Goal: Download file/media

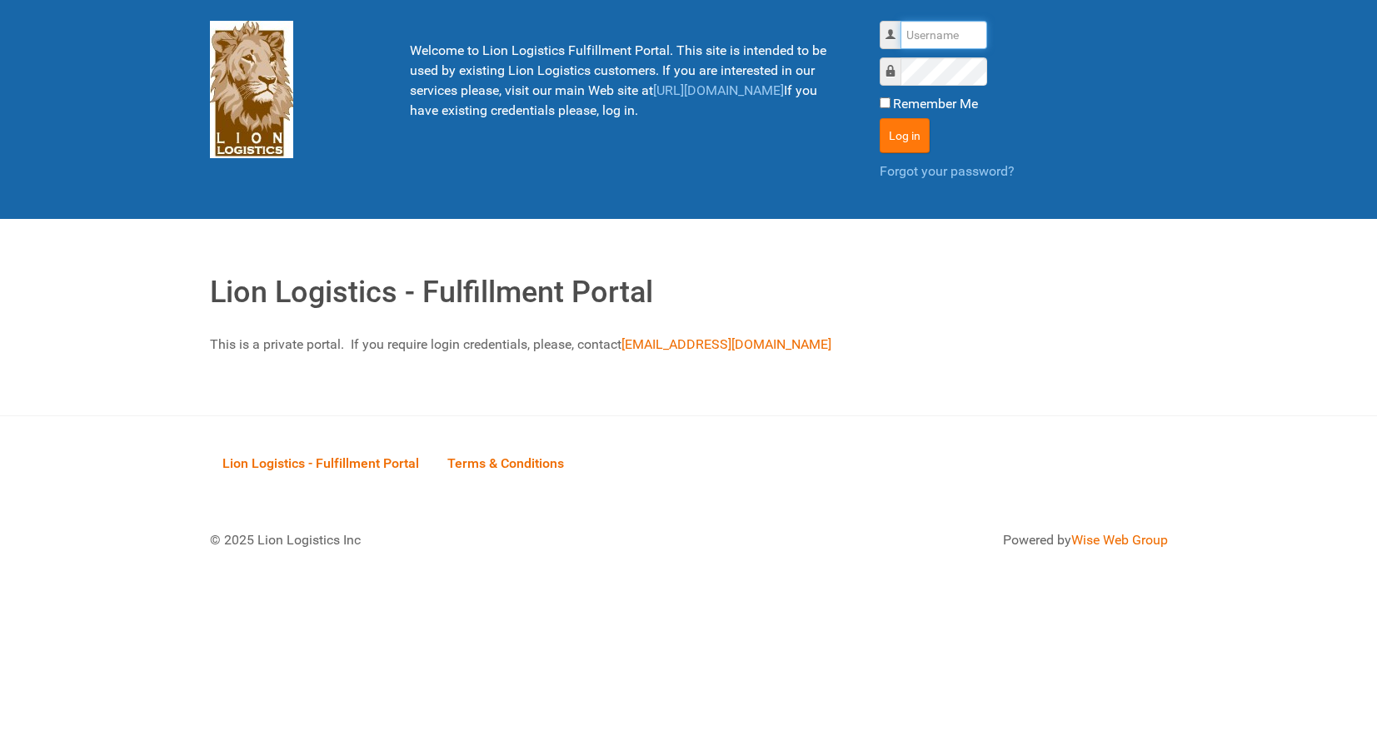
type input "lion"
click at [889, 128] on button "Log in" at bounding box center [905, 135] width 50 height 35
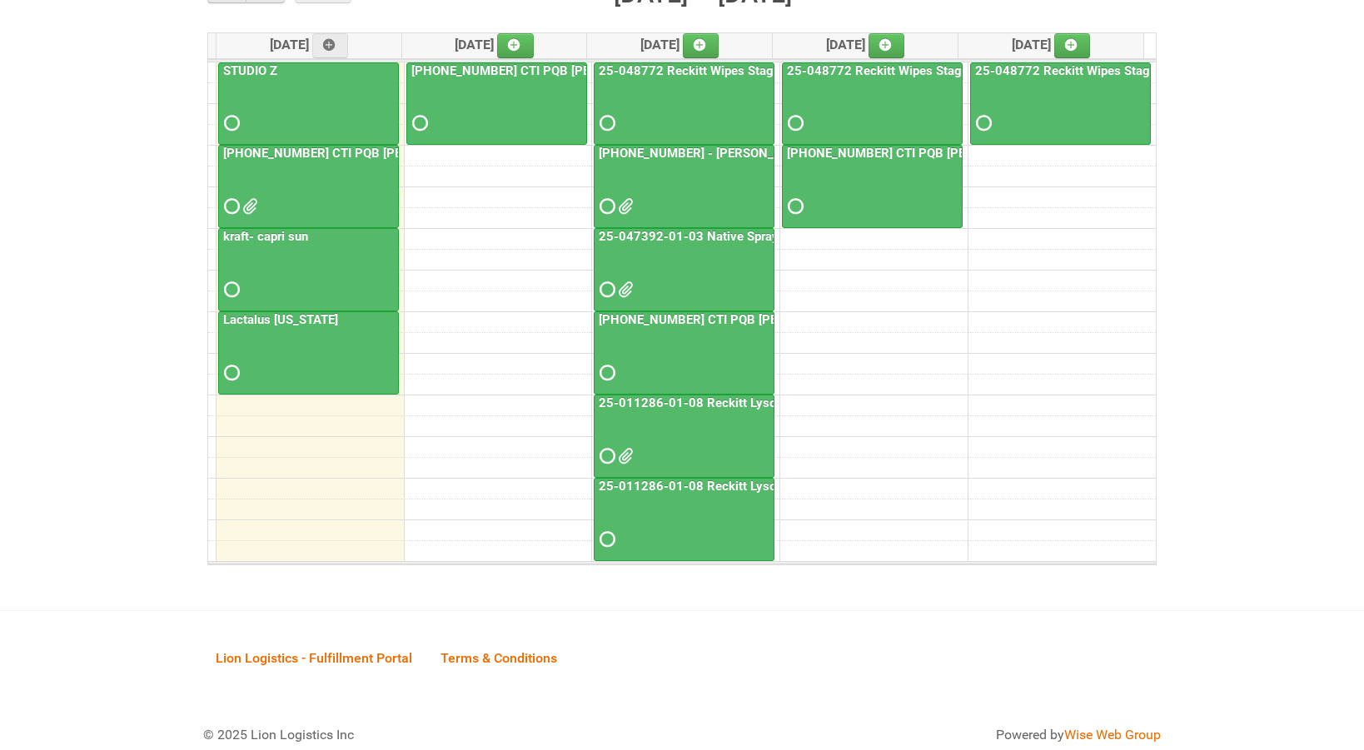
scroll to position [250, 0]
click at [650, 411] on div "25-011286-01-08 Reckitt Lysol Laundry Scented" at bounding box center [684, 431] width 179 height 72
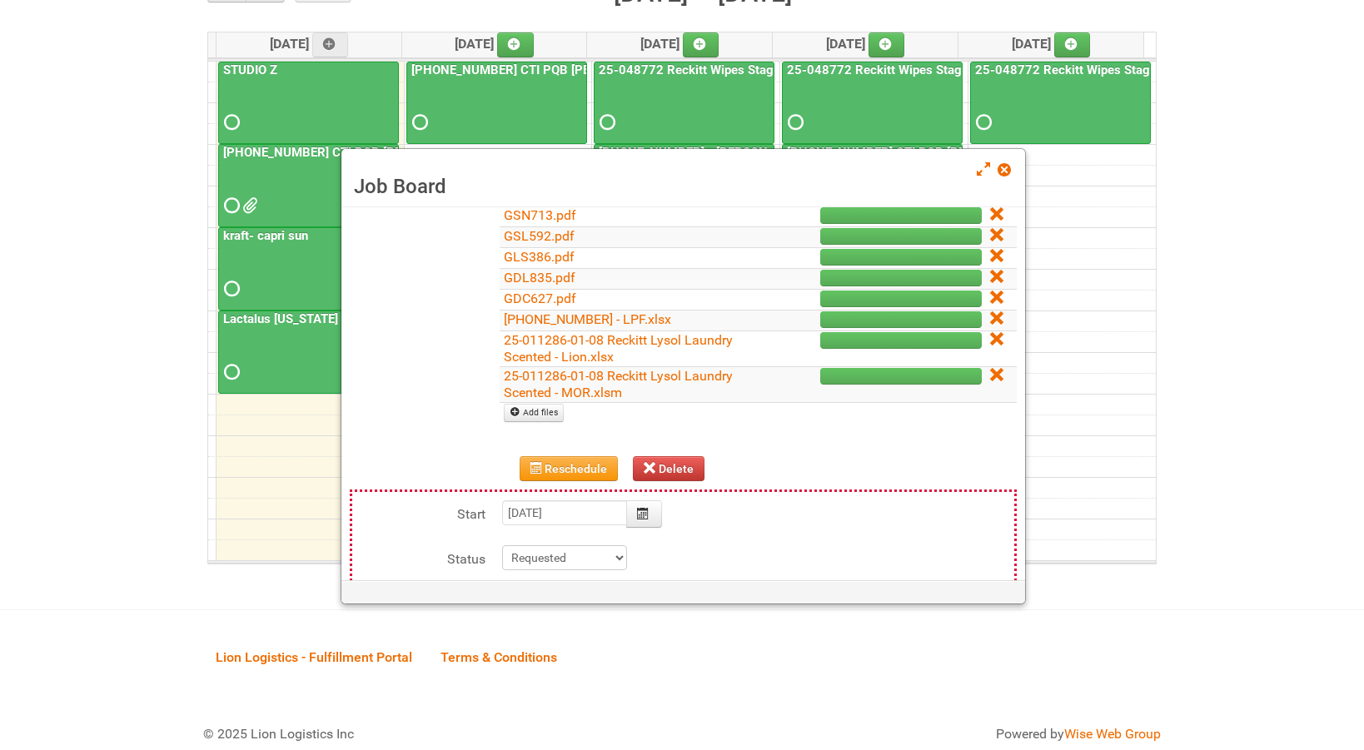
scroll to position [375, 0]
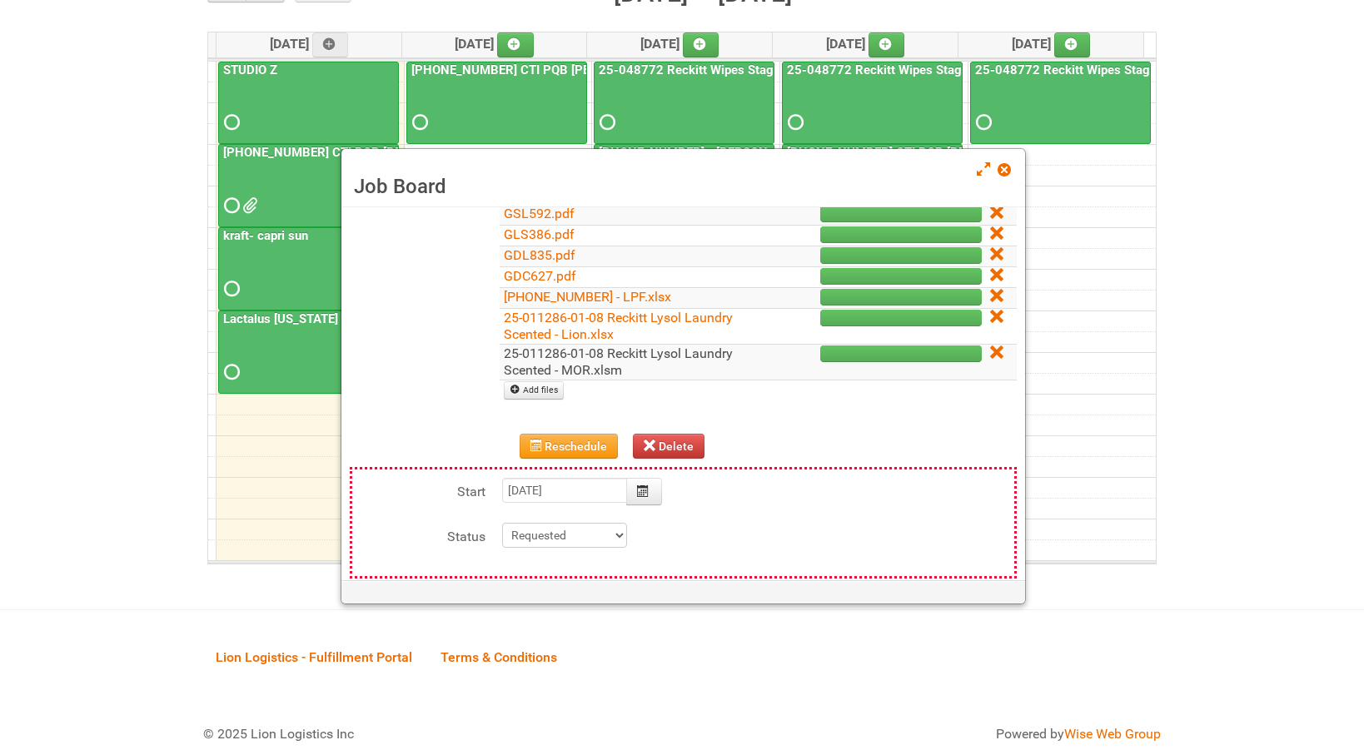
click at [590, 368] on link "25-011286-01-08 Reckitt Lysol Laundry Scented - MOR.xlsm" at bounding box center [618, 362] width 229 height 32
click at [1001, 167] on span at bounding box center [1004, 170] width 12 height 12
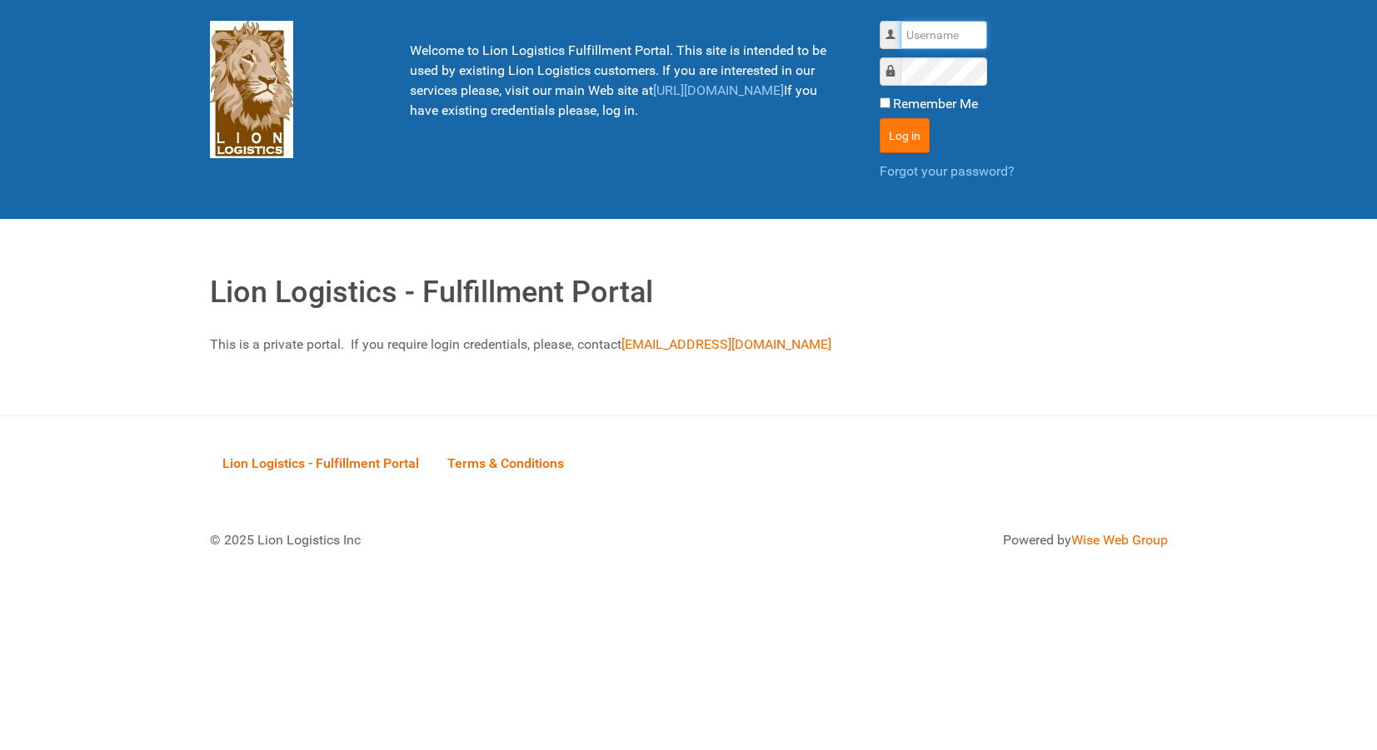
type input "lion"
click at [901, 128] on button "Log in" at bounding box center [905, 135] width 50 height 35
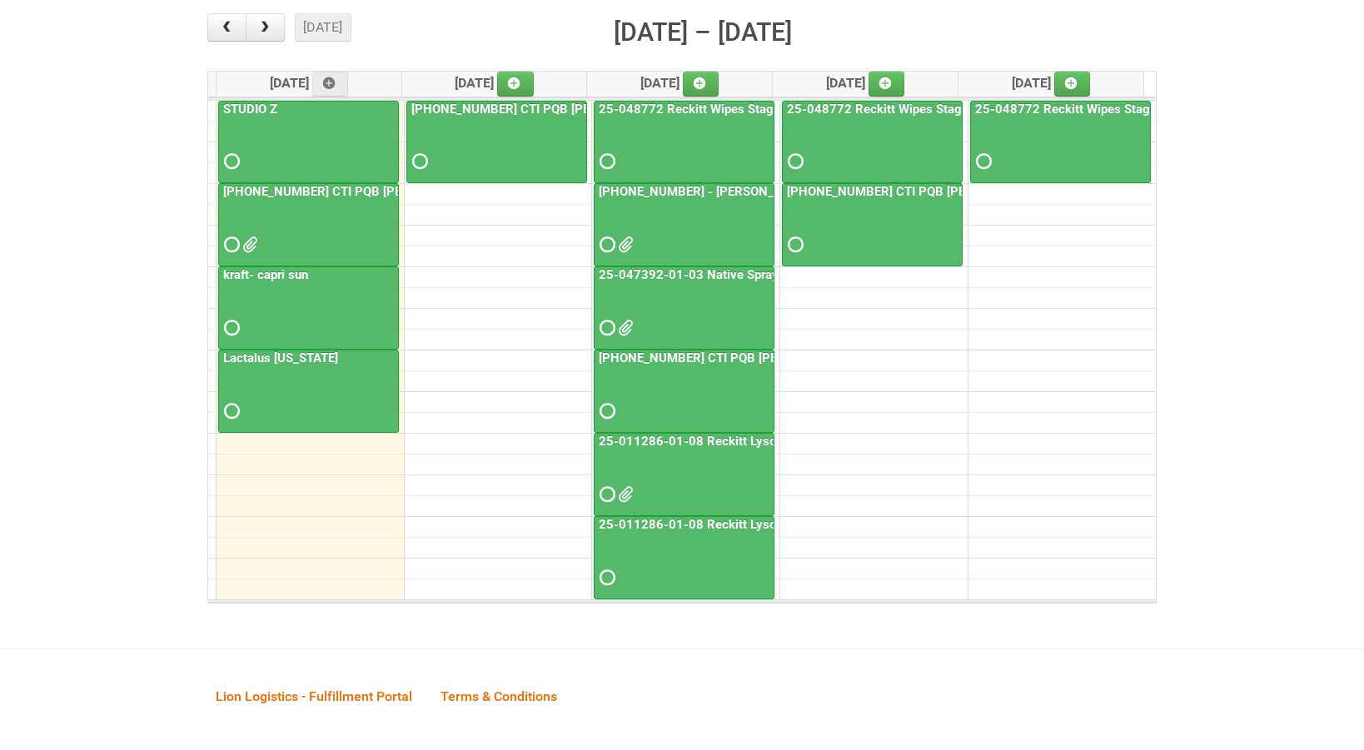
scroll to position [250, 0]
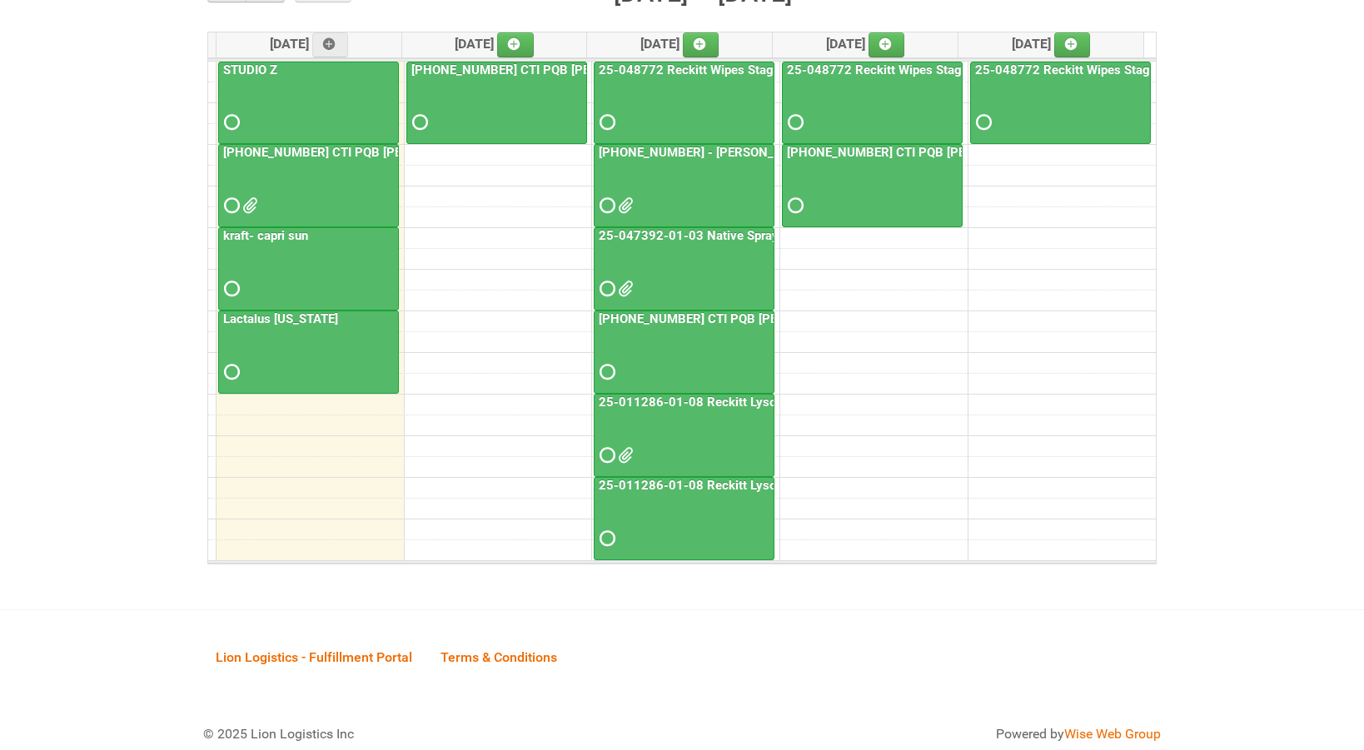
click at [660, 405] on link "25-011286-01-08 Reckitt Lysol Laundry Scented" at bounding box center [737, 402] width 283 height 15
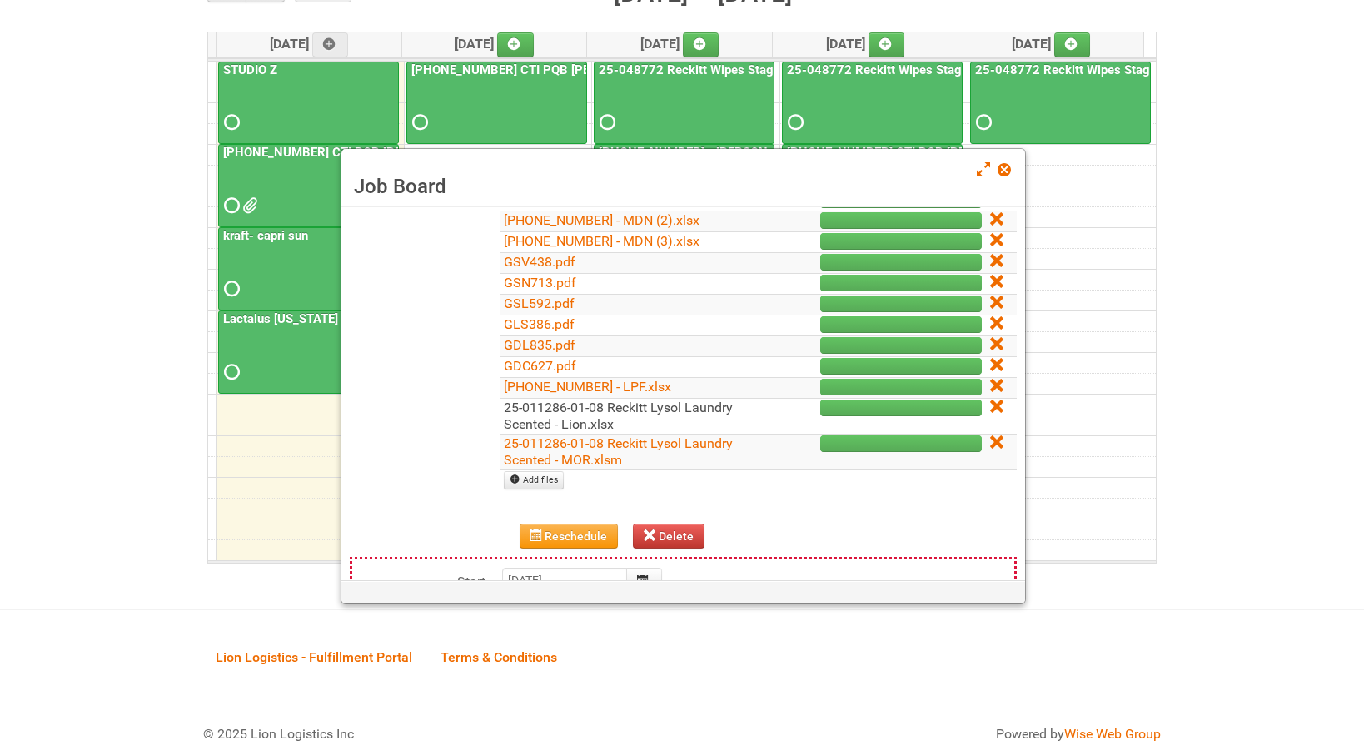
scroll to position [312, 0]
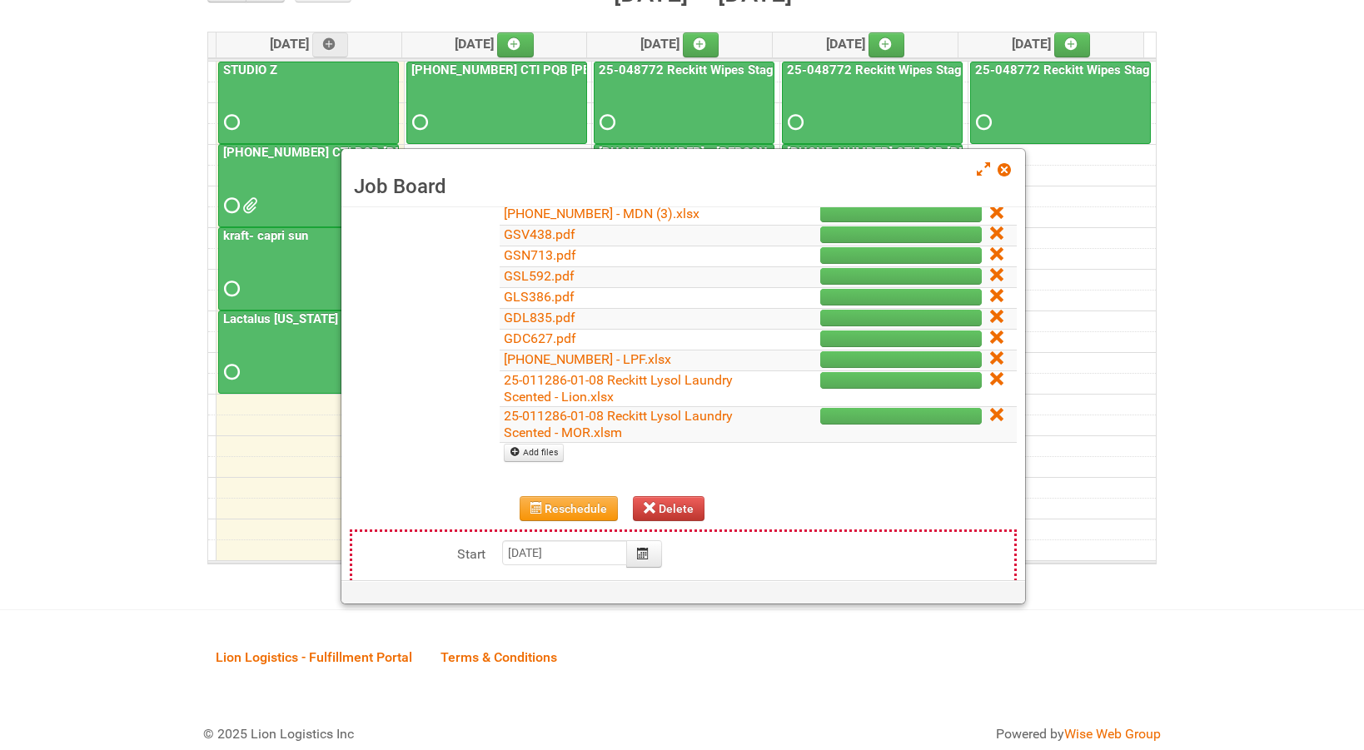
click at [615, 392] on td "25-011286-01-08 Reckitt Lysol Laundry Scented - Lion.xlsx" at bounding box center [628, 389] width 256 height 36
click at [601, 383] on link "25-011286-01-08 Reckitt Lysol Laundry Scented - Lion.xlsx" at bounding box center [618, 388] width 229 height 32
click at [1000, 167] on span at bounding box center [1004, 170] width 12 height 12
